Goal: Task Accomplishment & Management: Use online tool/utility

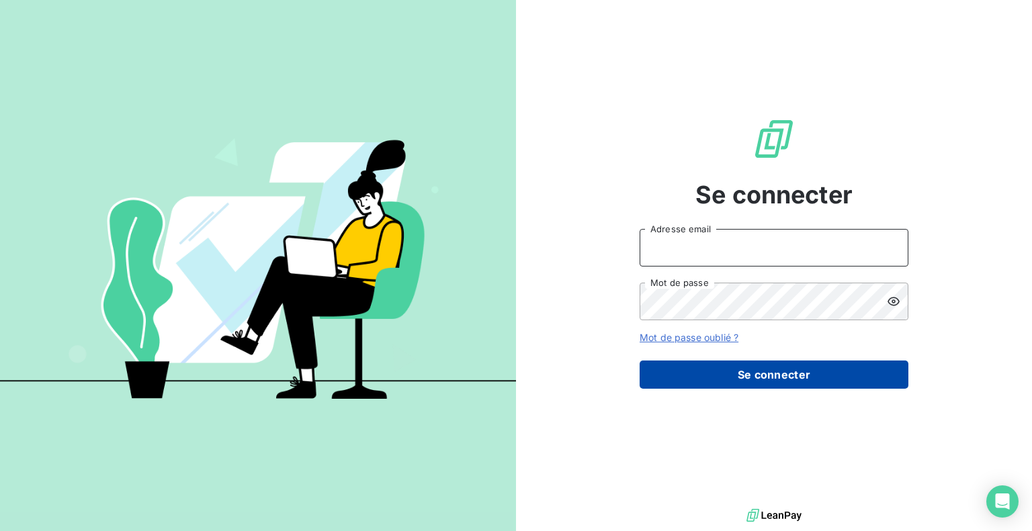
type input "[EMAIL_ADDRESS][DOMAIN_NAME]"
click at [840, 365] on button "Se connecter" at bounding box center [774, 375] width 269 height 28
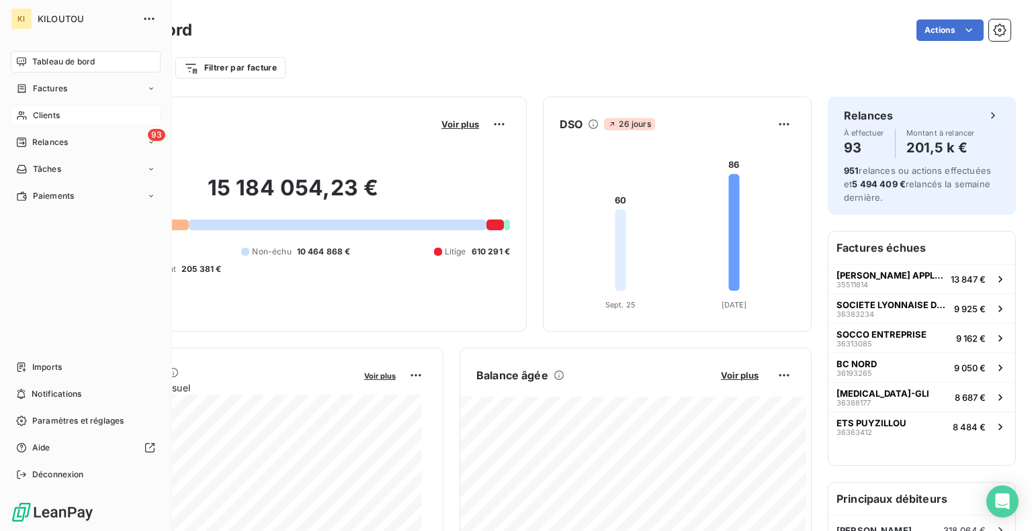
click at [17, 109] on div "Clients" at bounding box center [86, 115] width 150 height 21
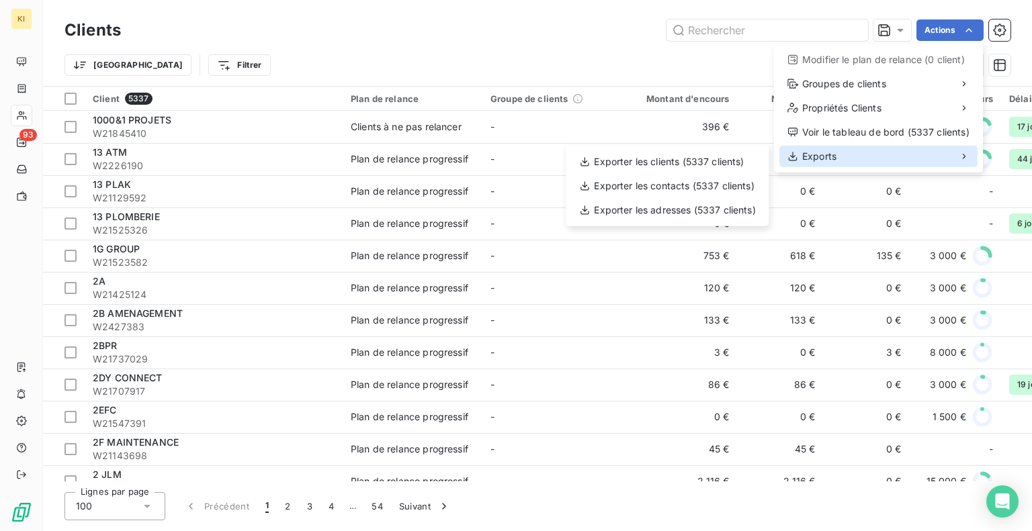
click at [900, 152] on div "Exports" at bounding box center [878, 156] width 198 height 21
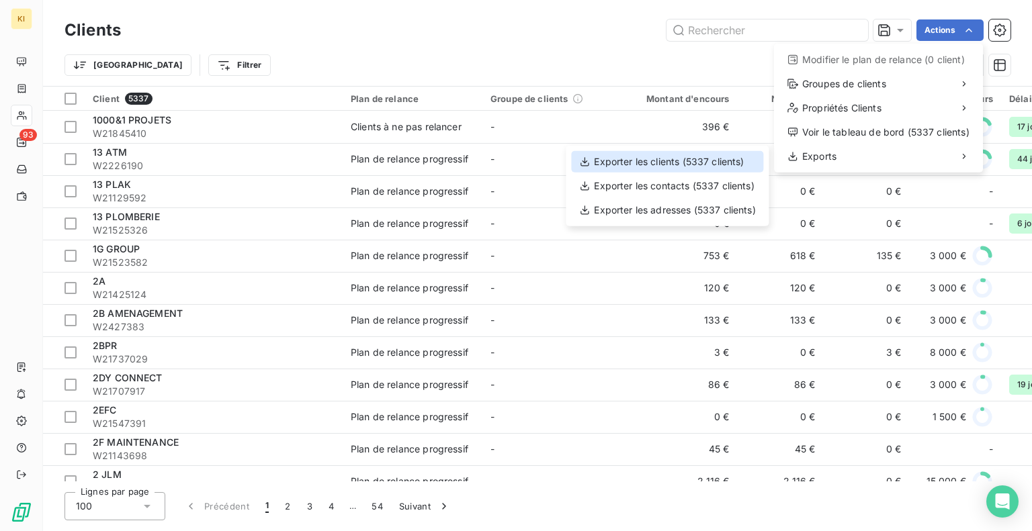
click at [650, 164] on div "Exporter les clients (5337 clients)" at bounding box center [667, 161] width 192 height 21
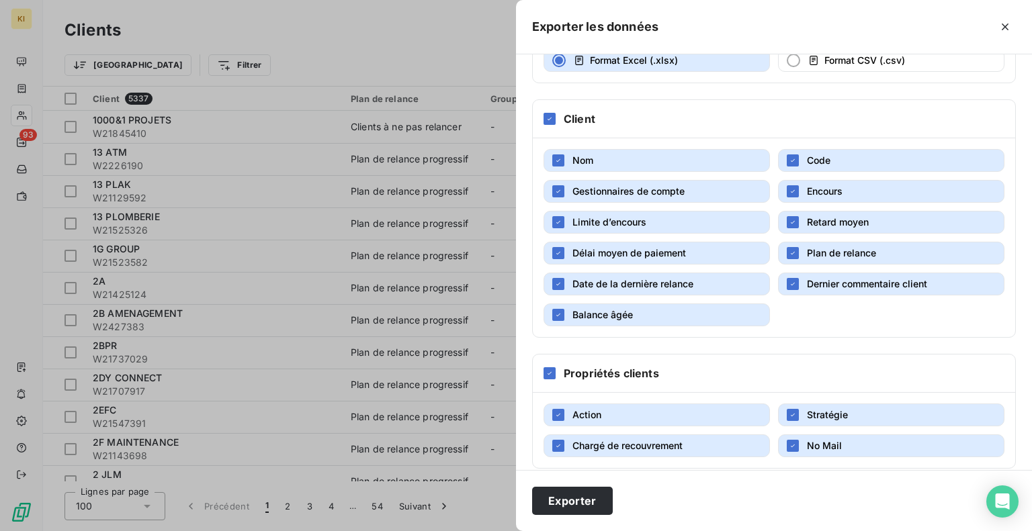
scroll to position [132, 0]
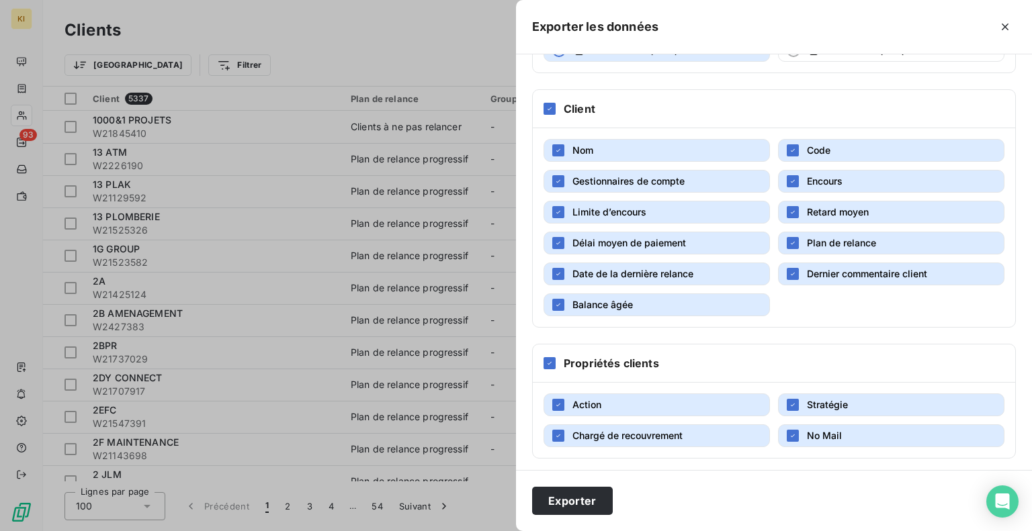
click at [15, 271] on div at bounding box center [516, 265] width 1032 height 531
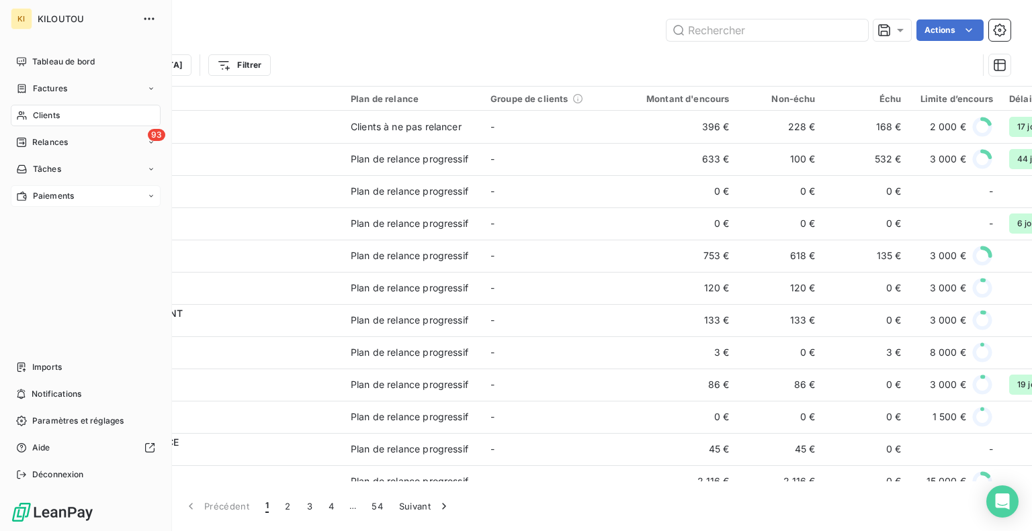
click at [30, 201] on div "Paiements" at bounding box center [45, 196] width 58 height 12
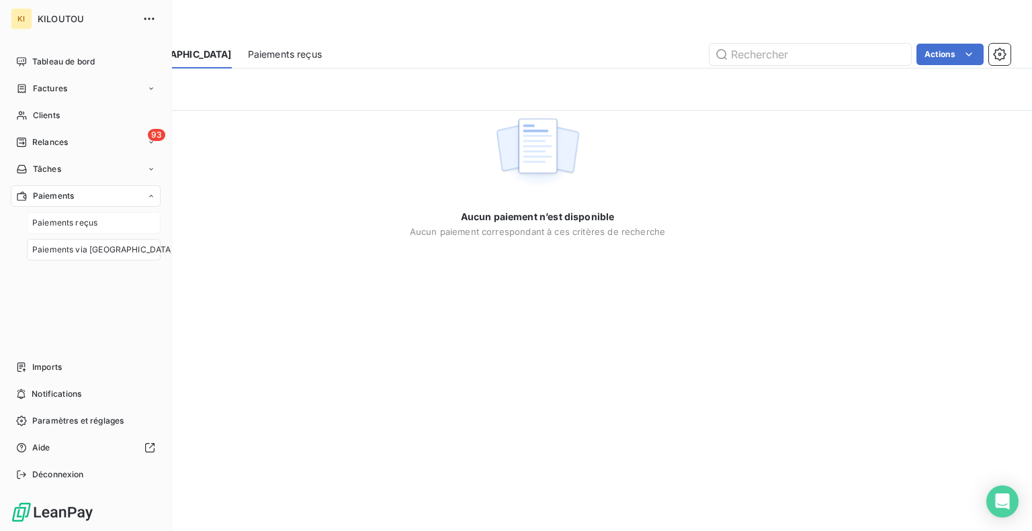
click at [49, 232] on div "Paiements reçus" at bounding box center [94, 222] width 134 height 21
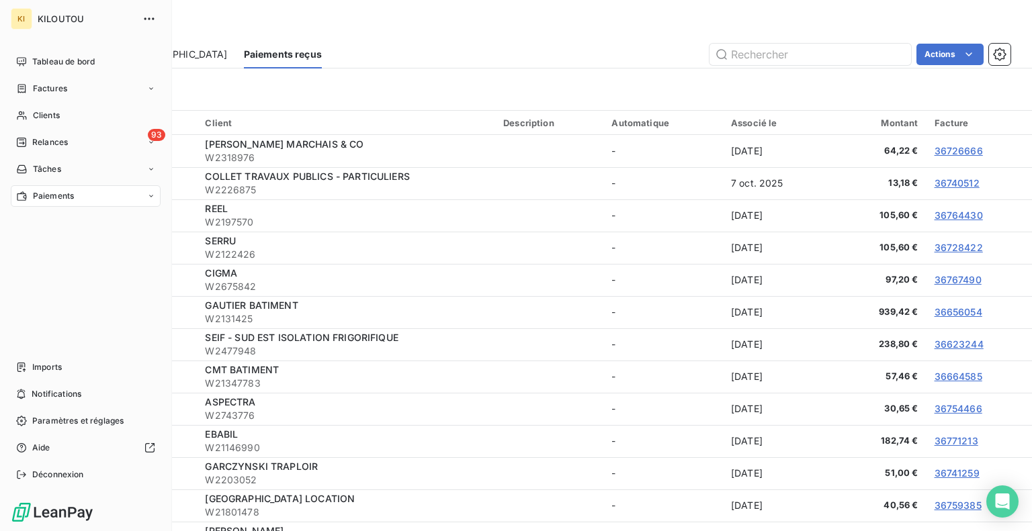
click at [36, 195] on span "Paiements" at bounding box center [53, 196] width 41 height 12
click at [46, 254] on span "Paiements via [GEOGRAPHIC_DATA]" at bounding box center [103, 250] width 142 height 12
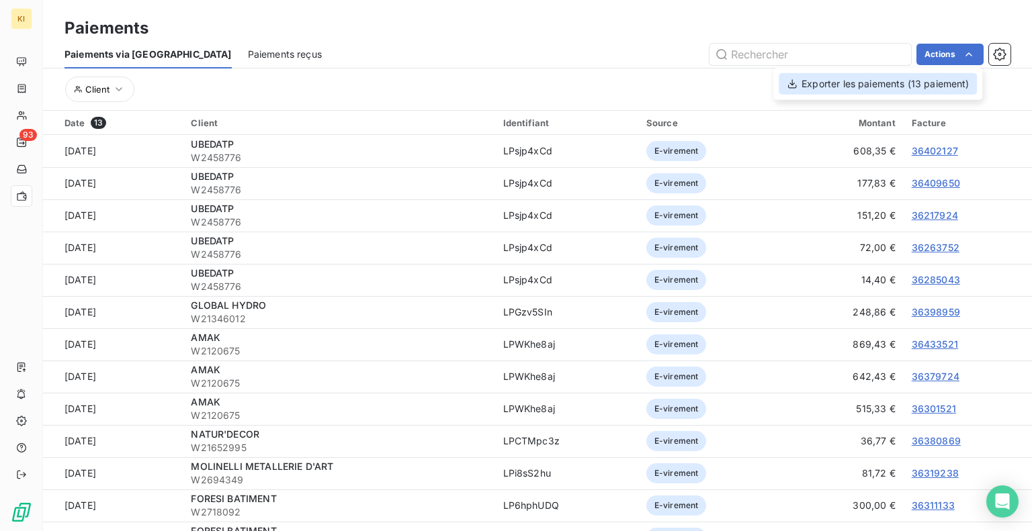
click at [877, 91] on div "Exporter les paiements (13 paiement)" at bounding box center [878, 83] width 198 height 21
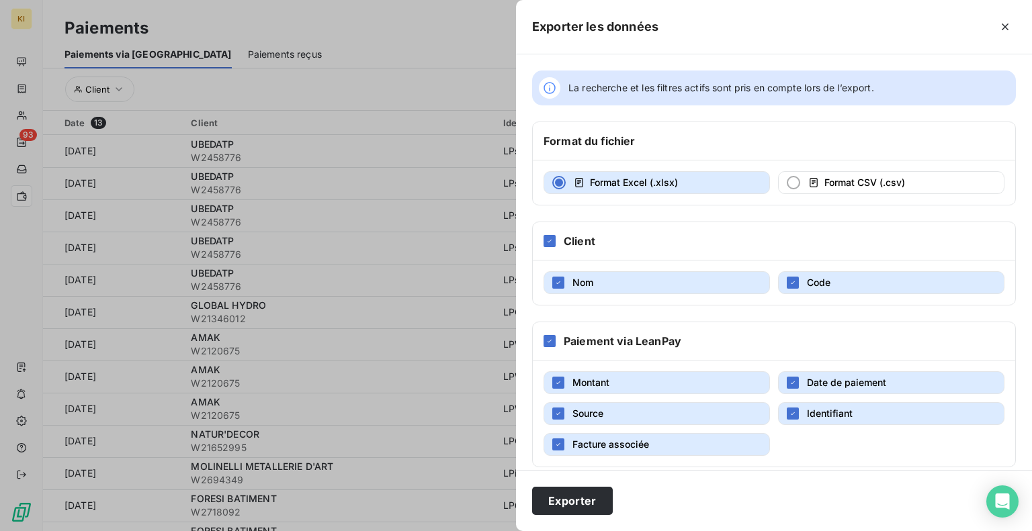
scroll to position [10, 0]
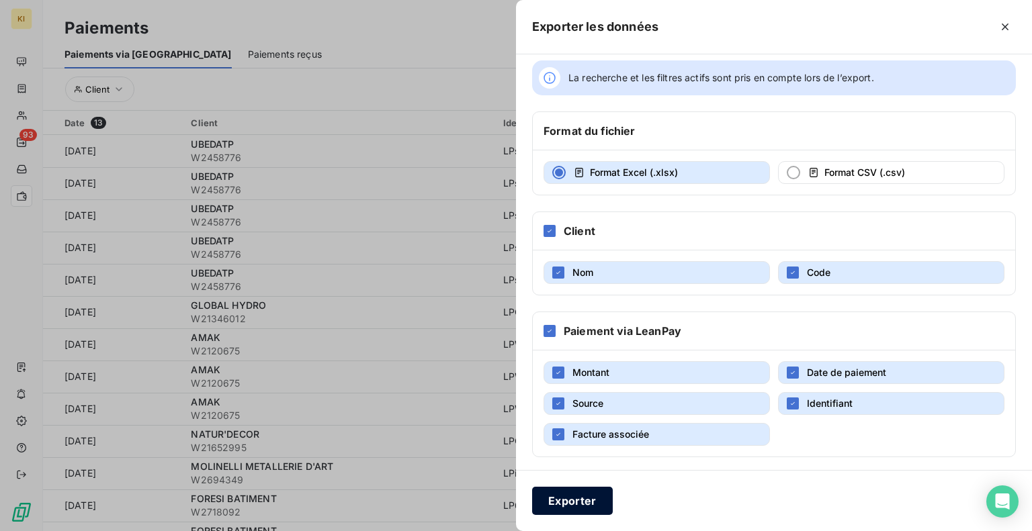
click at [567, 507] on button "Exporter" at bounding box center [572, 501] width 81 height 28
